Goal: Task Accomplishment & Management: Use online tool/utility

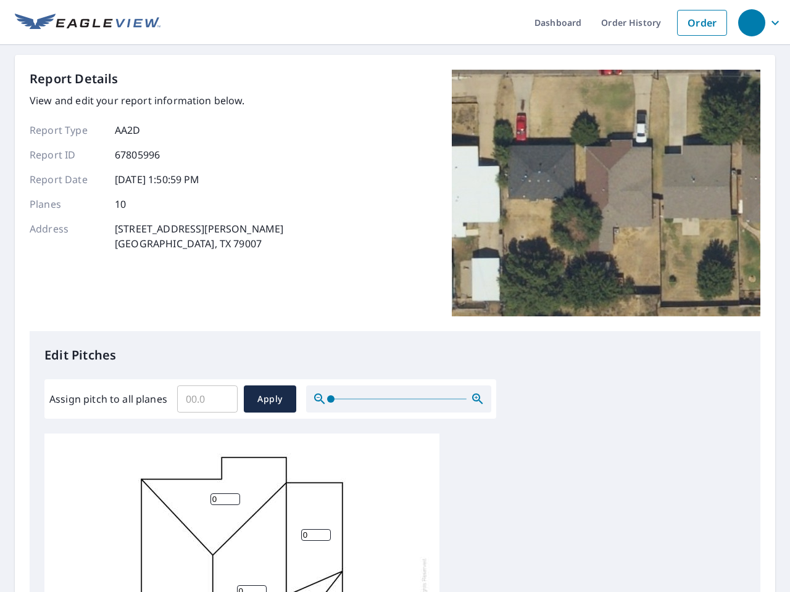
click at [395, 296] on div "Report Details View and edit your report information below. Report Type AA2D Re…" at bounding box center [395, 201] width 730 height 262
click at [751, 22] on div "button" at bounding box center [751, 22] width 27 height 27
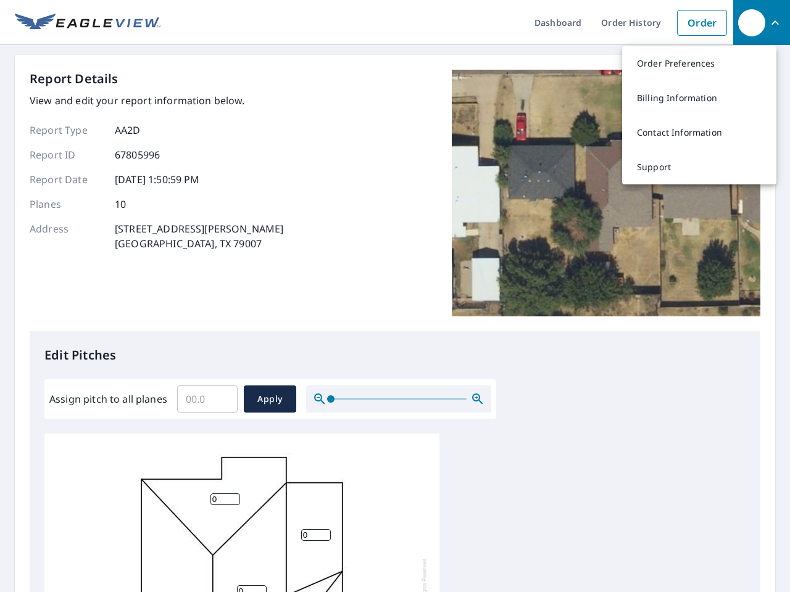
click at [207, 399] on input "Assign pitch to all planes" at bounding box center [207, 399] width 60 height 35
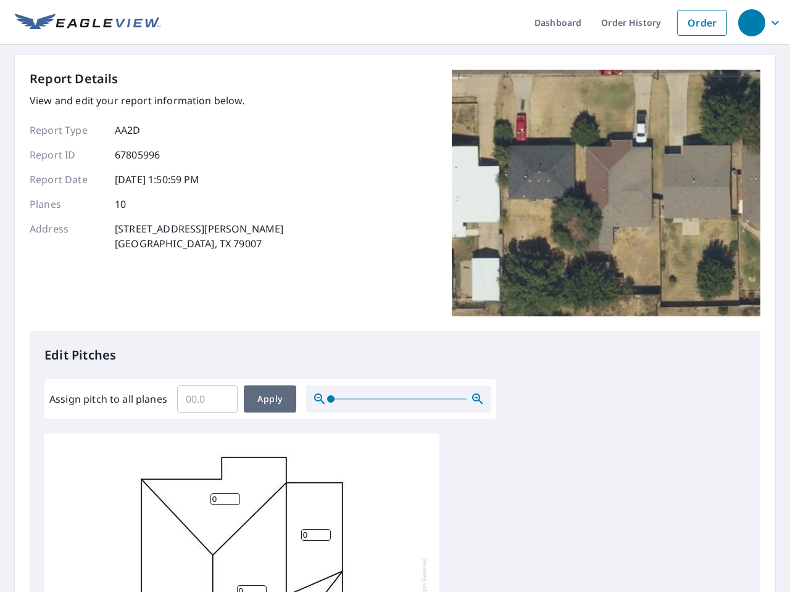
click at [270, 399] on span "Apply" at bounding box center [270, 399] width 33 height 15
click at [477, 399] on icon "button" at bounding box center [477, 399] width 15 height 15
